Goal: Task Accomplishment & Management: Use online tool/utility

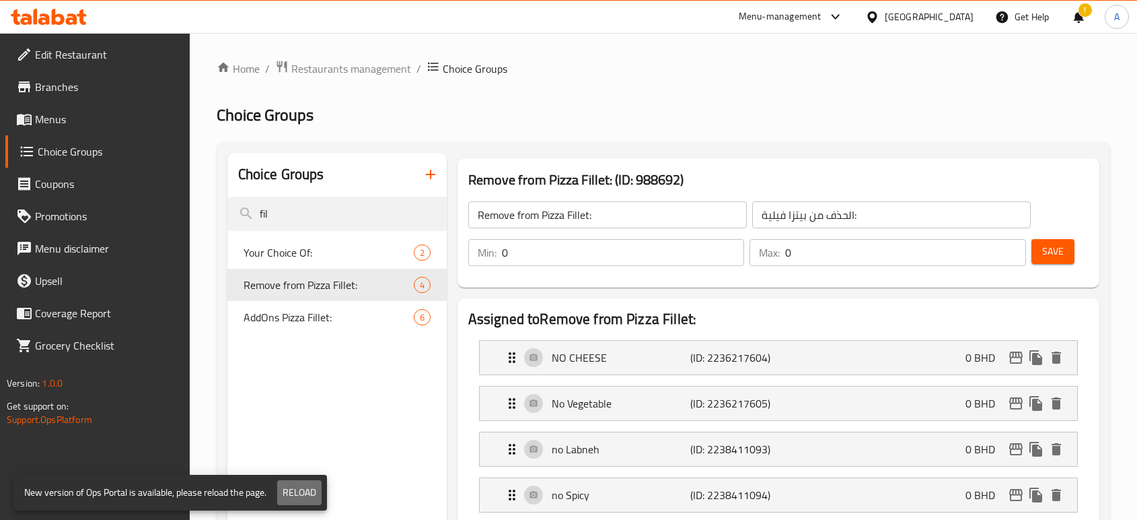
scroll to position [288, 0]
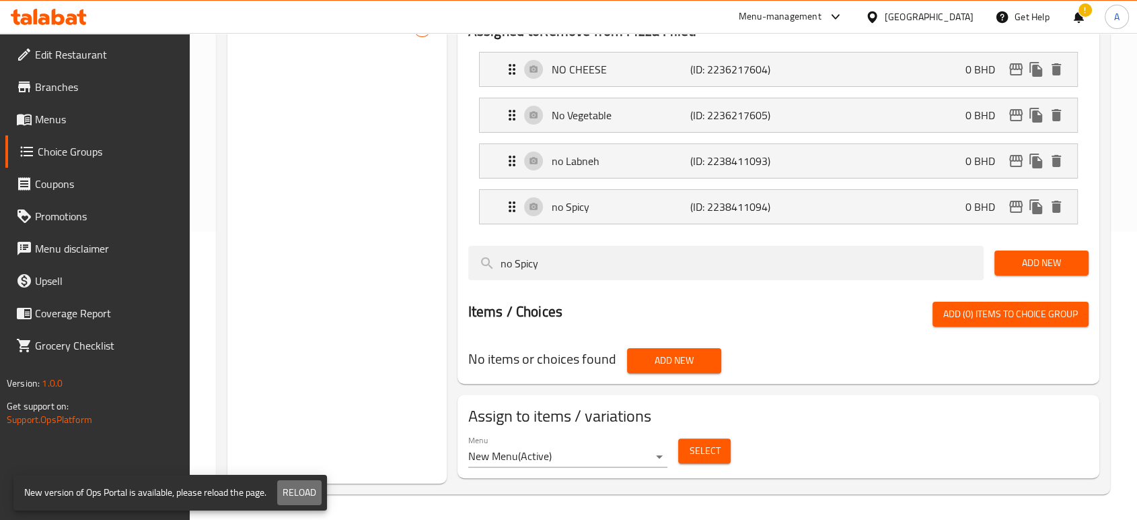
click at [299, 495] on span "Reload" at bounding box center [300, 492] width 34 height 17
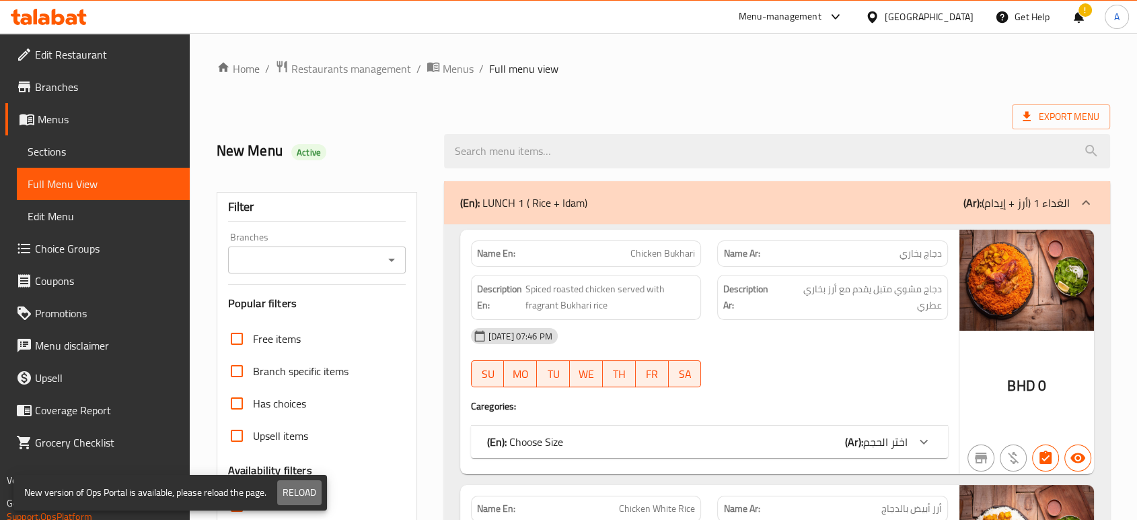
click at [307, 487] on span "Reload" at bounding box center [300, 492] width 34 height 17
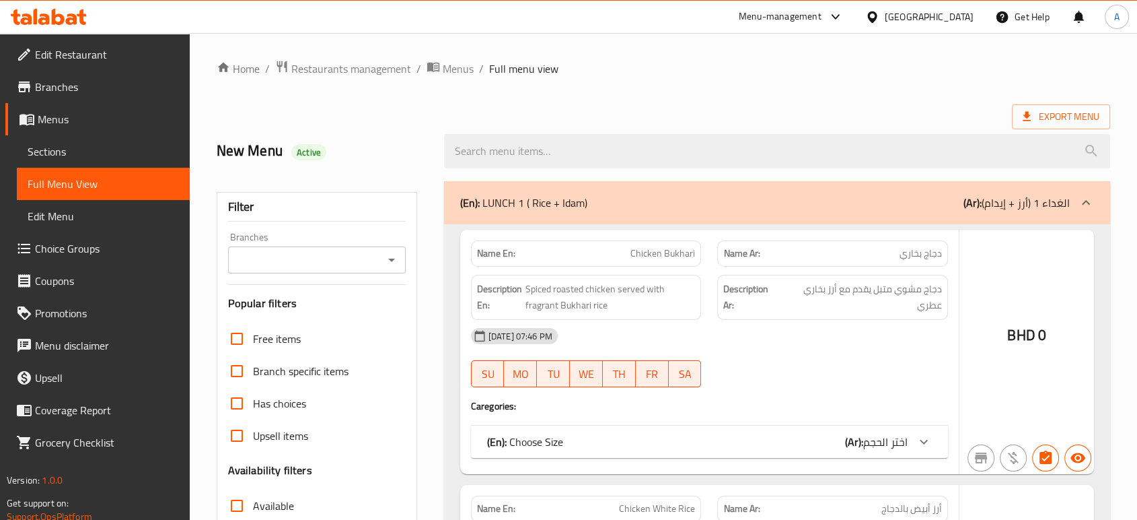
click at [551, 106] on div at bounding box center [568, 260] width 1137 height 520
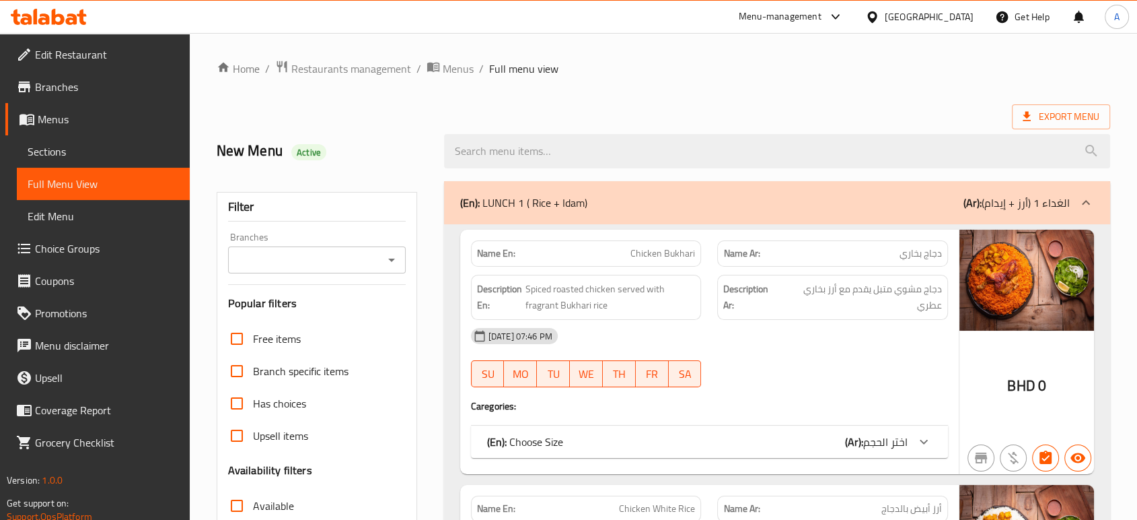
click at [885, 23] on div at bounding box center [876, 16] width 20 height 15
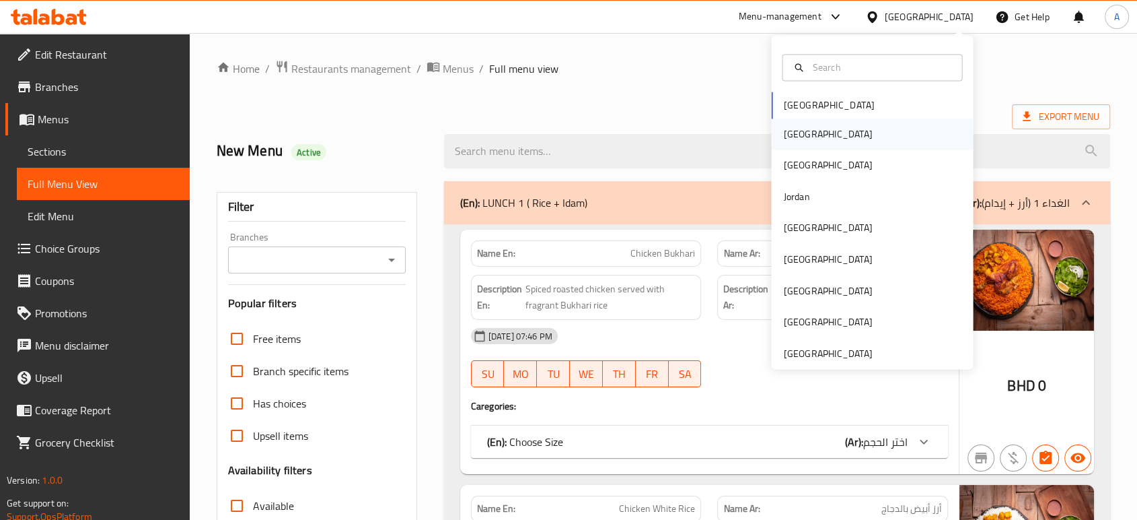
click at [856, 143] on div "[GEOGRAPHIC_DATA]" at bounding box center [872, 133] width 202 height 31
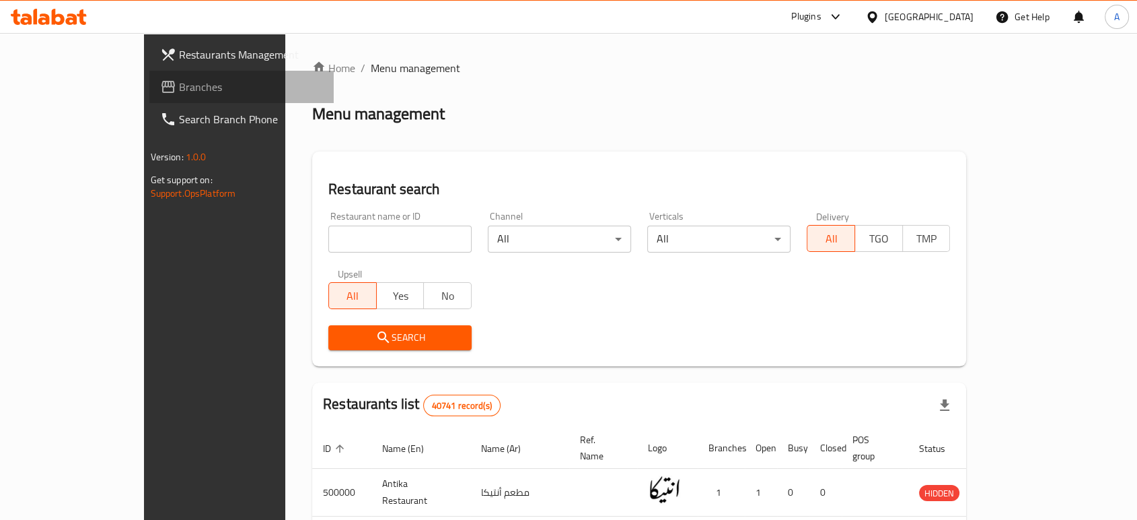
click at [179, 92] on span "Branches" at bounding box center [251, 87] width 144 height 16
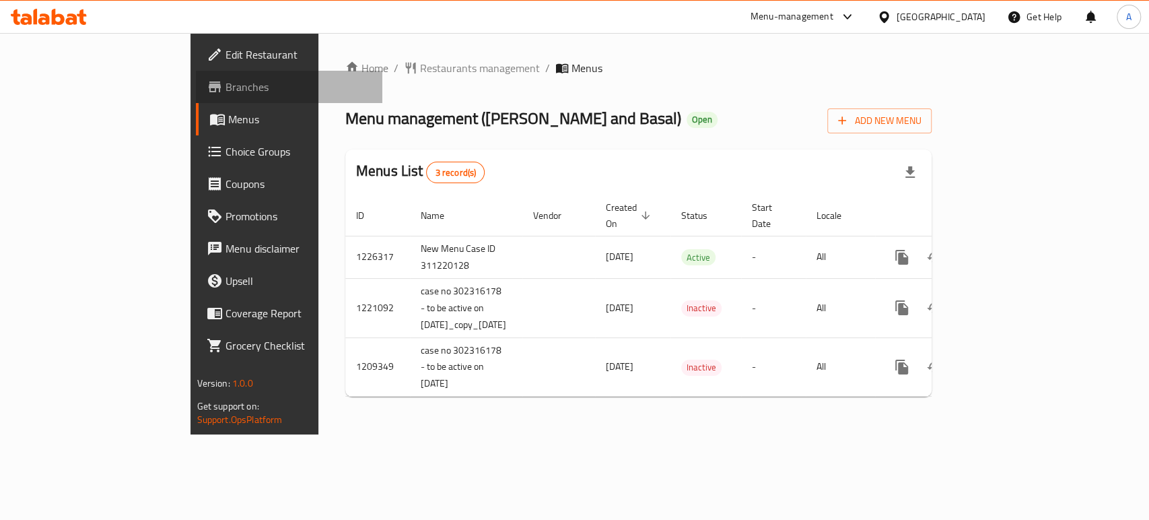
click at [196, 74] on link "Branches" at bounding box center [289, 87] width 186 height 32
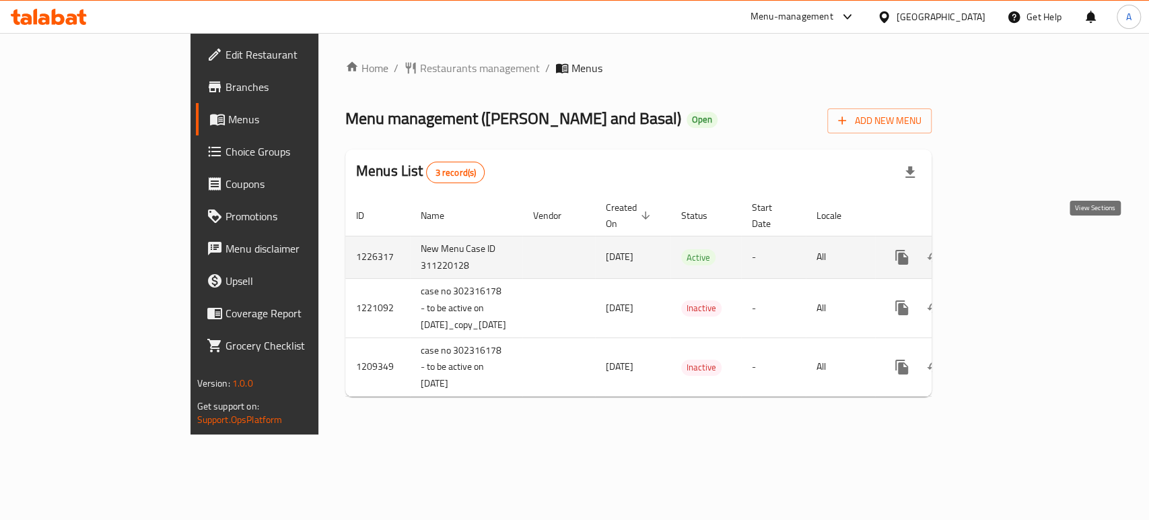
click at [1007, 249] on icon "enhanced table" at bounding box center [999, 257] width 16 height 16
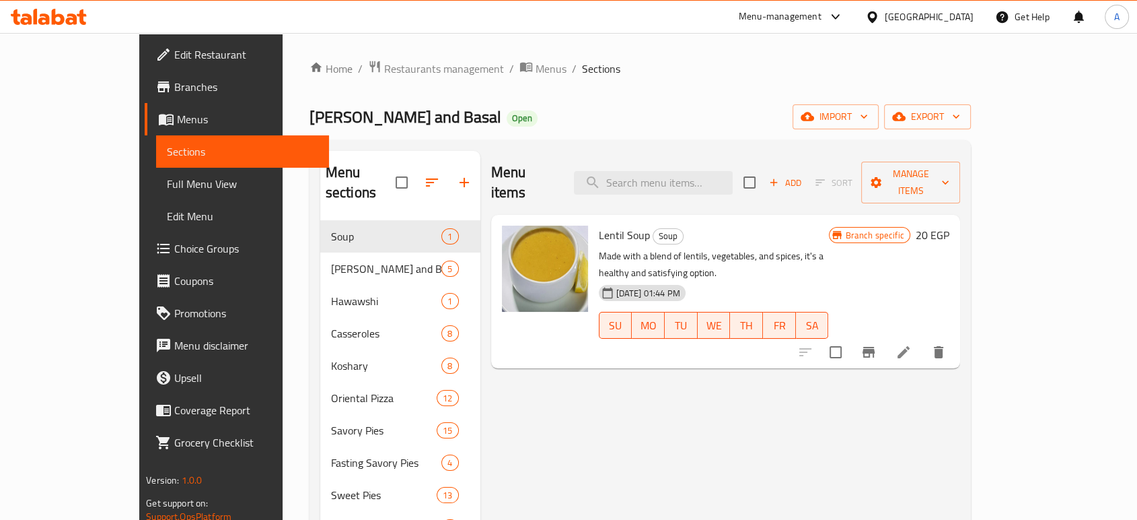
click at [888, 125] on div "[PERSON_NAME] and Basal Open import export" at bounding box center [641, 116] width 662 height 25
click at [950, 171] on span "Manage items" at bounding box center [910, 183] width 77 height 34
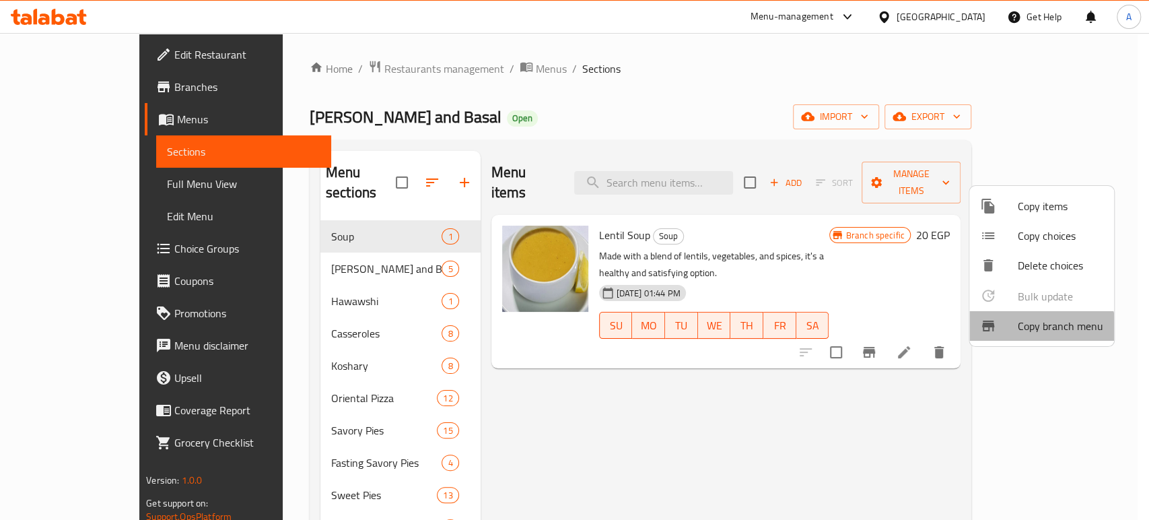
click at [1011, 337] on li "Copy branch menu" at bounding box center [1041, 326] width 145 height 30
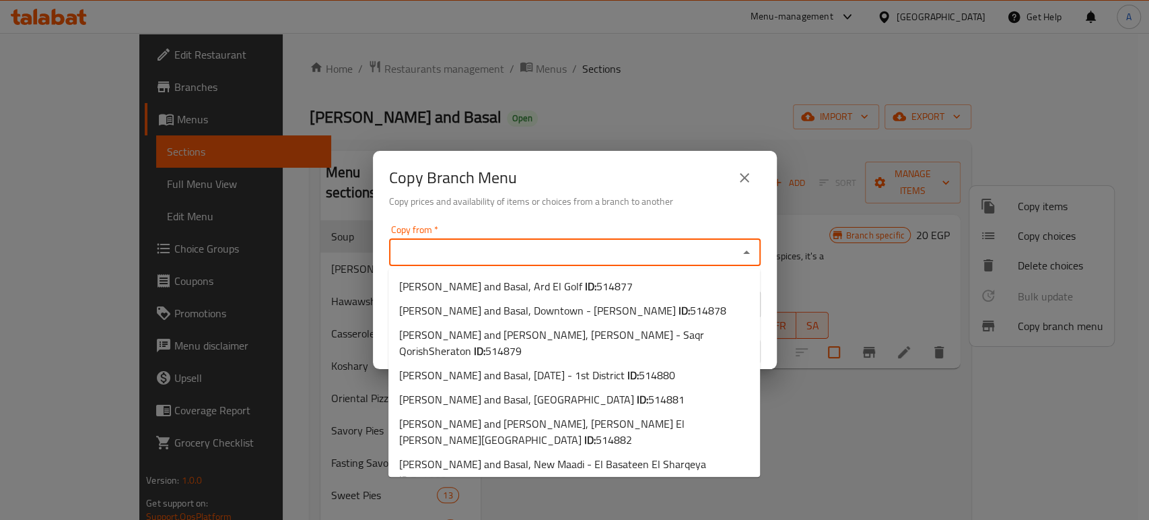
click at [501, 257] on input "Copy from   *" at bounding box center [563, 252] width 341 height 19
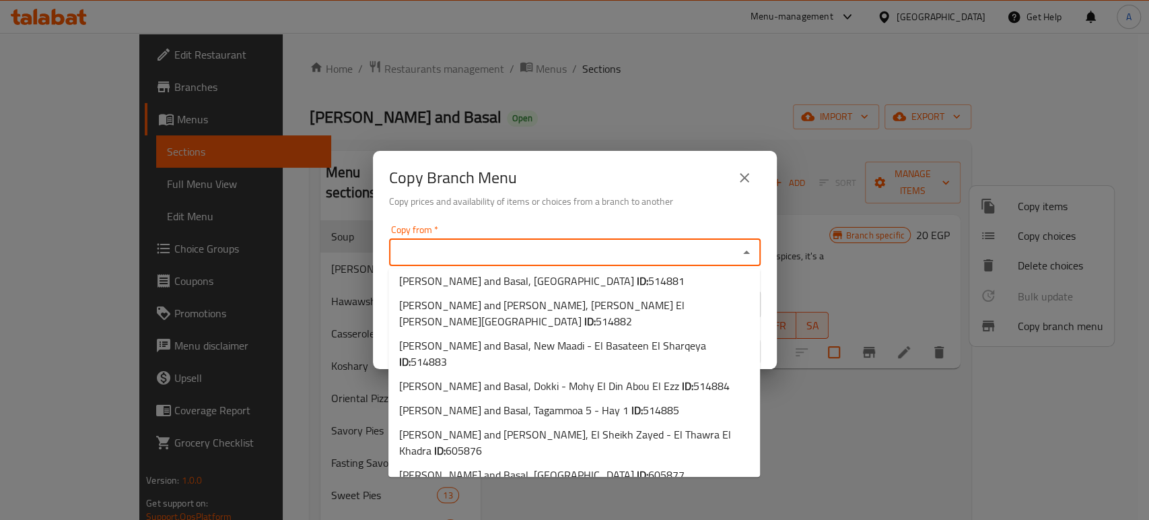
scroll to position [119, 0]
click at [473, 466] on span "[PERSON_NAME] and Basal, [GEOGRAPHIC_DATA] ID: 605877" at bounding box center [541, 474] width 285 height 16
type input "[PERSON_NAME] and Basal, [GEOGRAPHIC_DATA]"
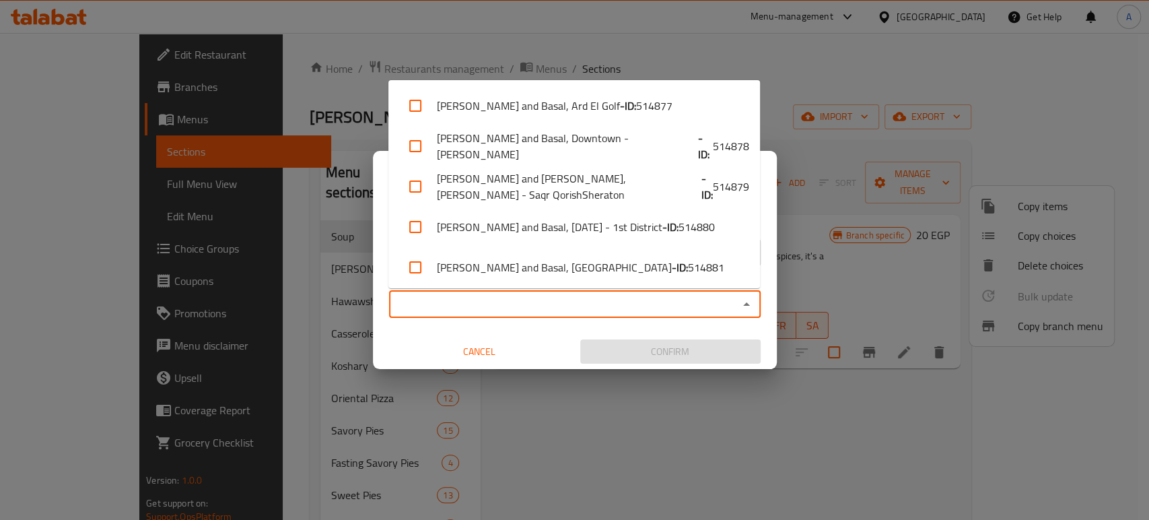
click at [578, 300] on input "Copy to   *" at bounding box center [563, 304] width 341 height 19
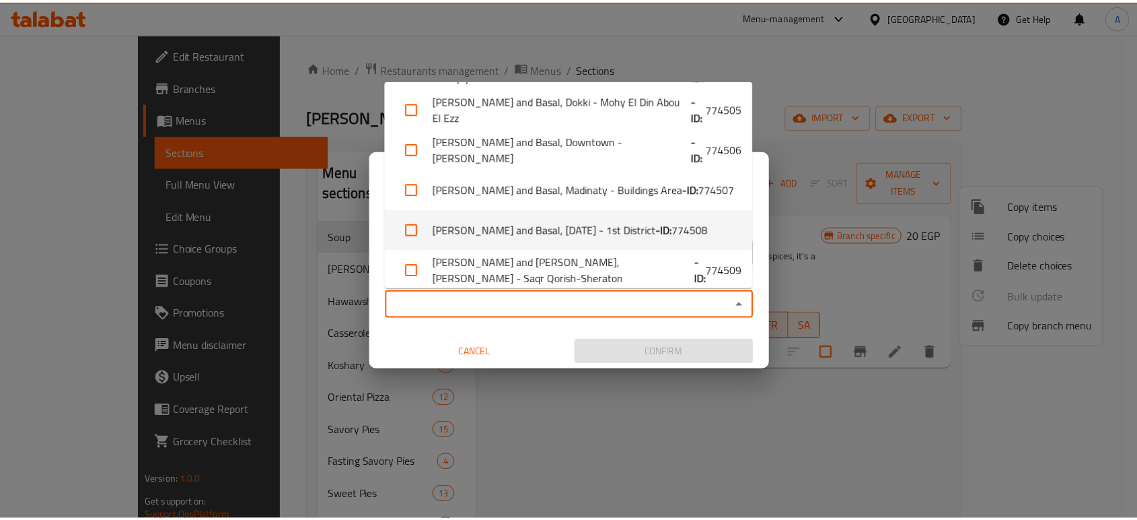
scroll to position [651, 0]
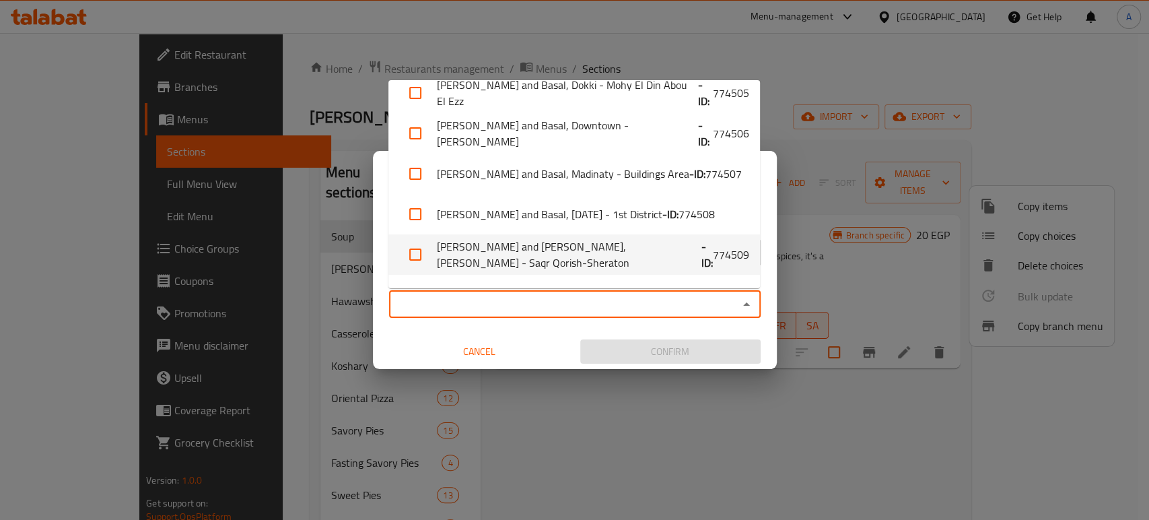
click at [528, 234] on li "[PERSON_NAME] and [PERSON_NAME], [PERSON_NAME] - Saqr Qorish-Sheraton - ID: 774…" at bounding box center [574, 254] width 372 height 40
checkbox input "true"
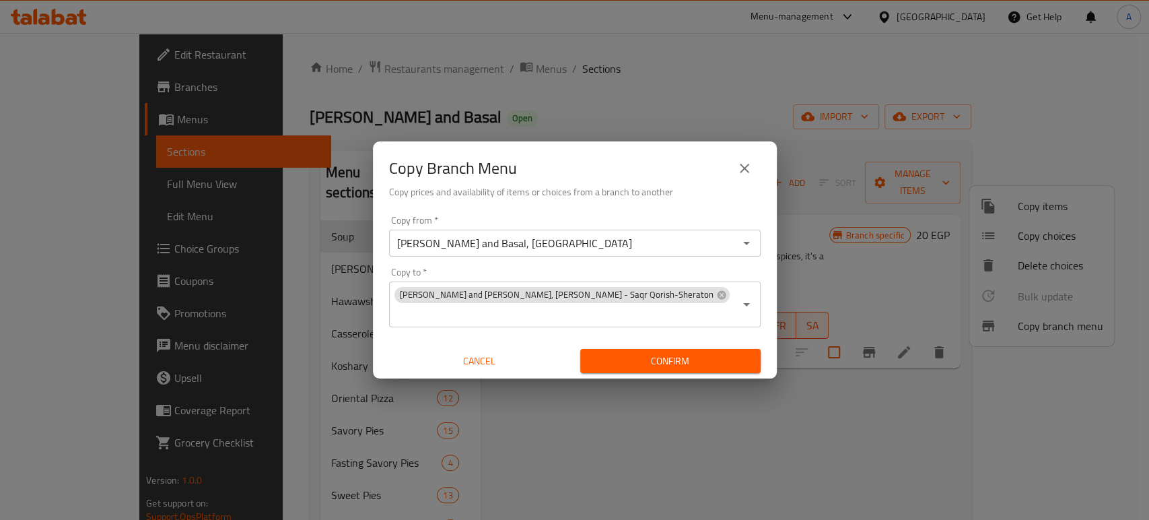
click at [453, 330] on div "Copy from   * [PERSON_NAME] and Basal, [GEOGRAPHIC_DATA] Copy from * Copy to   …" at bounding box center [575, 294] width 404 height 169
click at [693, 353] on span "Confirm" at bounding box center [670, 361] width 159 height 17
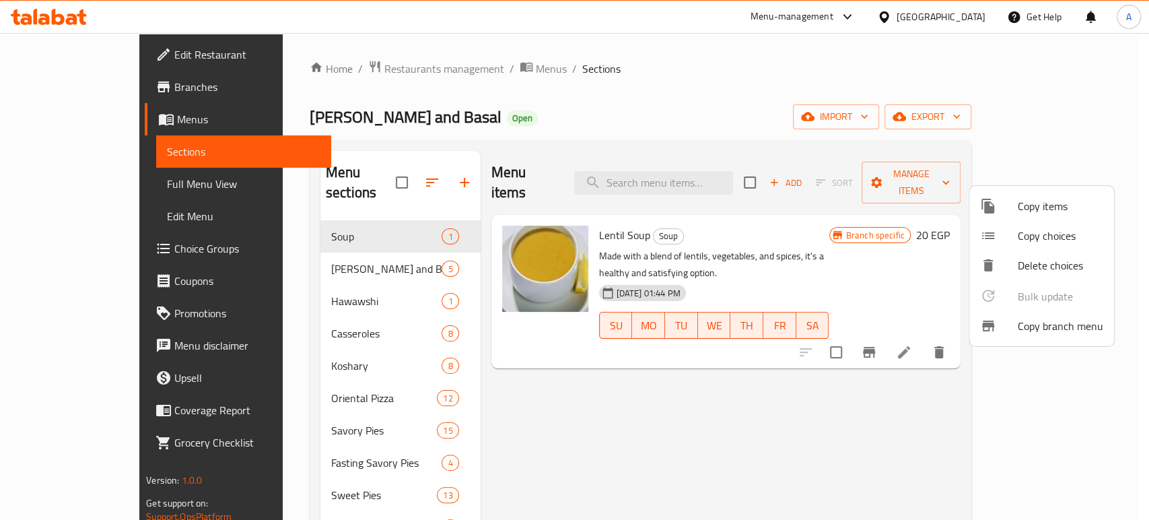
click at [43, 77] on div at bounding box center [574, 260] width 1149 height 520
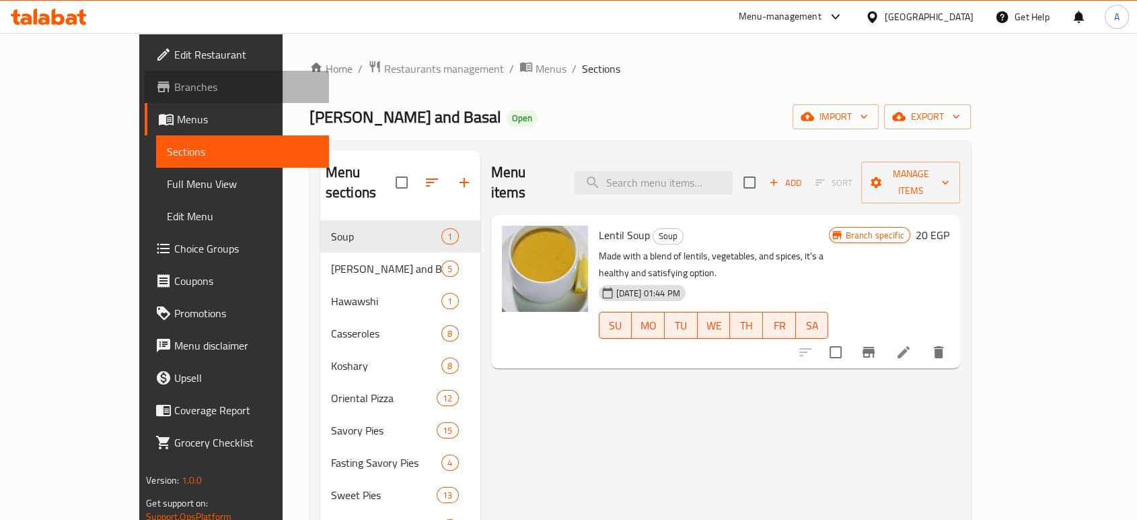
click at [174, 81] on span "Branches" at bounding box center [246, 87] width 144 height 16
